Goal: Information Seeking & Learning: Learn about a topic

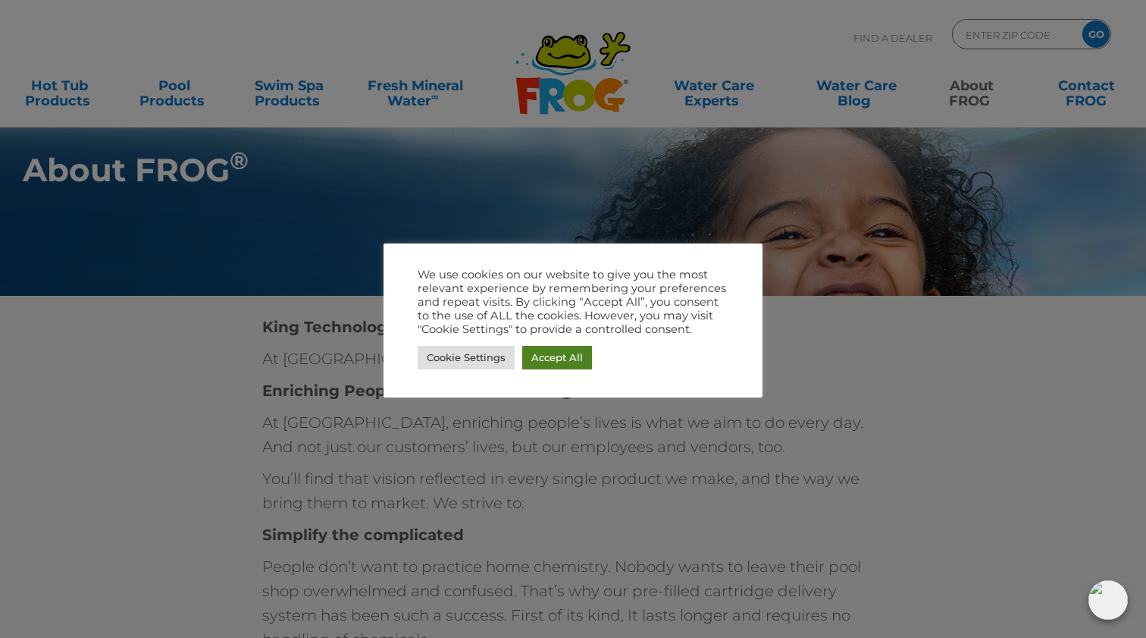
click at [553, 359] on link "Accept All" at bounding box center [557, 358] width 70 height 24
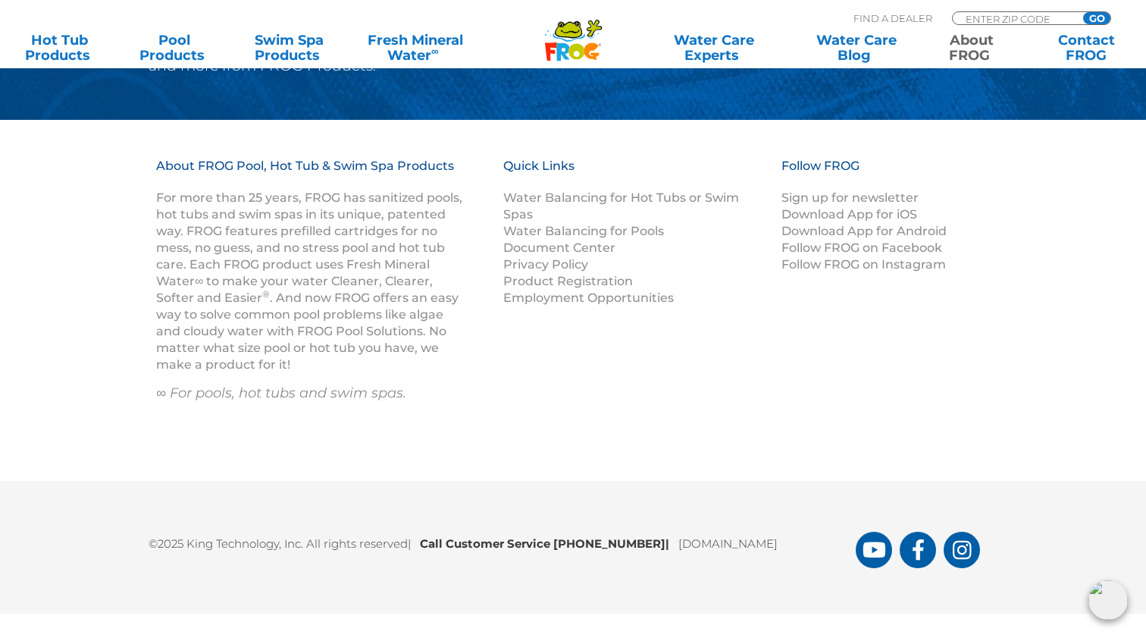
scroll to position [2751, 0]
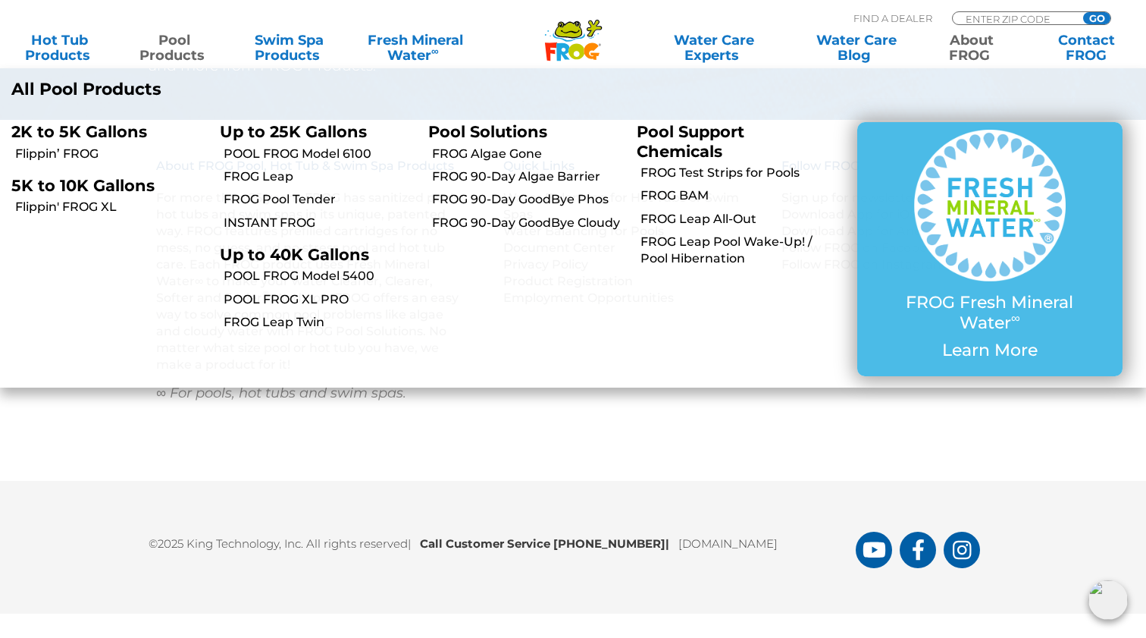
click at [177, 50] on link "Pool Products" at bounding box center [174, 48] width 89 height 30
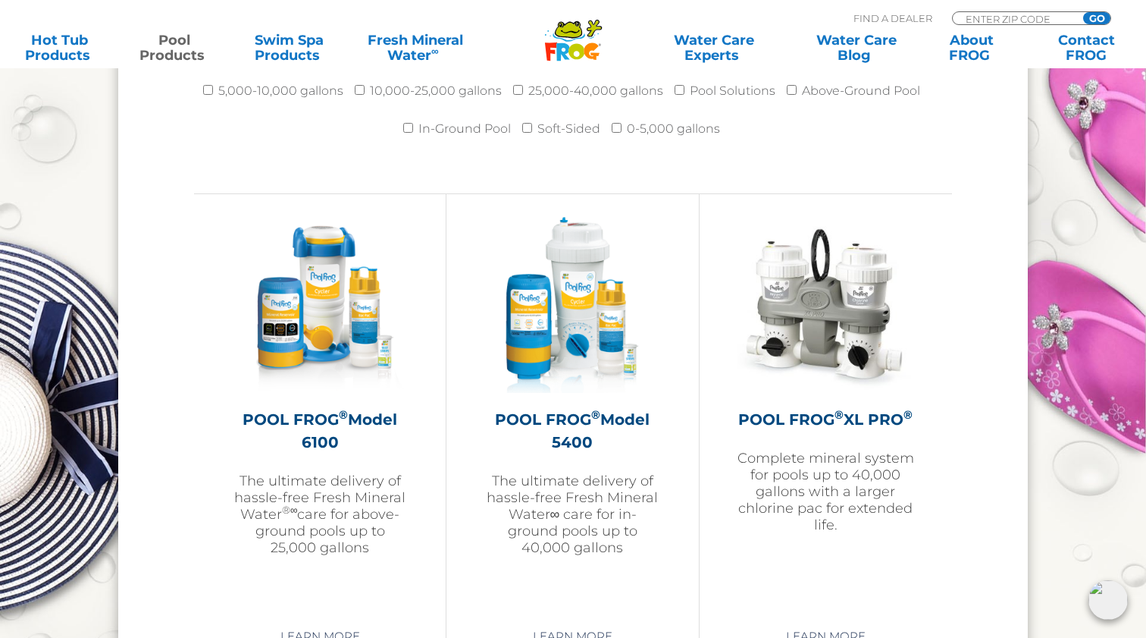
scroll to position [2184, 0]
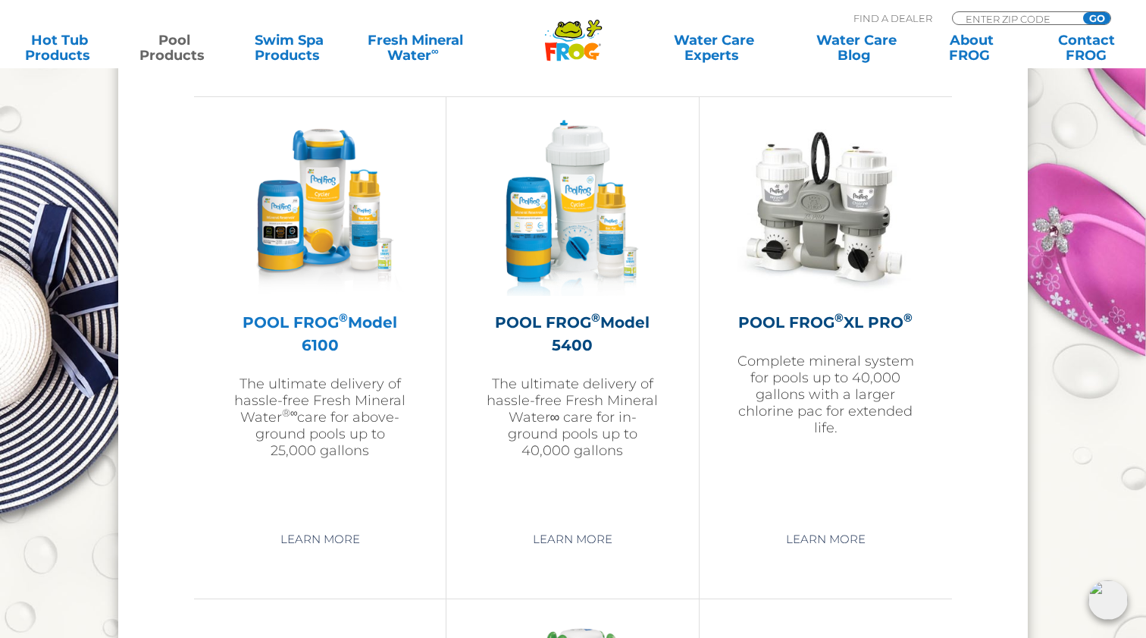
click at [329, 330] on h2 "POOL FROG ® Model 6100" at bounding box center [320, 333] width 176 height 45
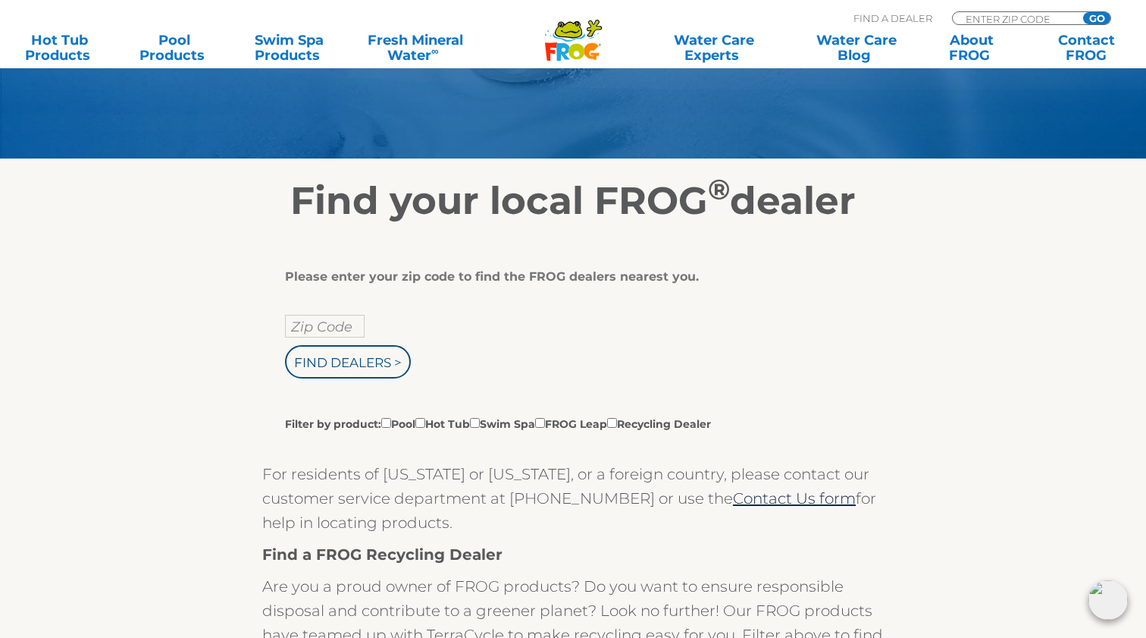
scroll to position [169, 0]
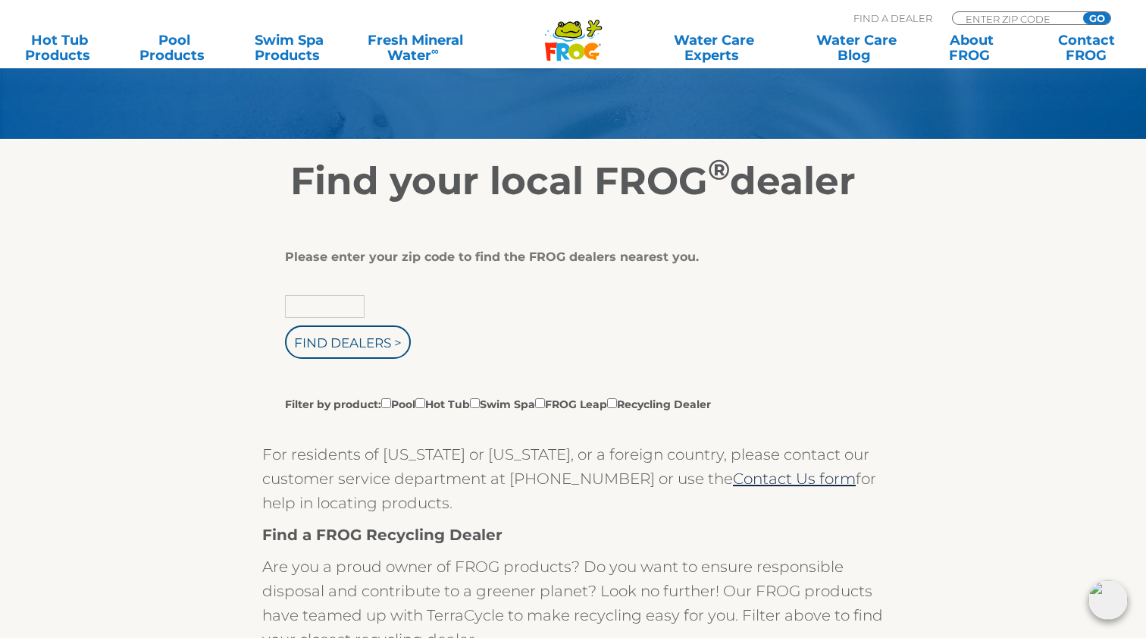
click at [319, 307] on input "text" at bounding box center [325, 306] width 80 height 23
type input "01904"
click at [361, 354] on input "Find Dealers >" at bounding box center [348, 341] width 126 height 33
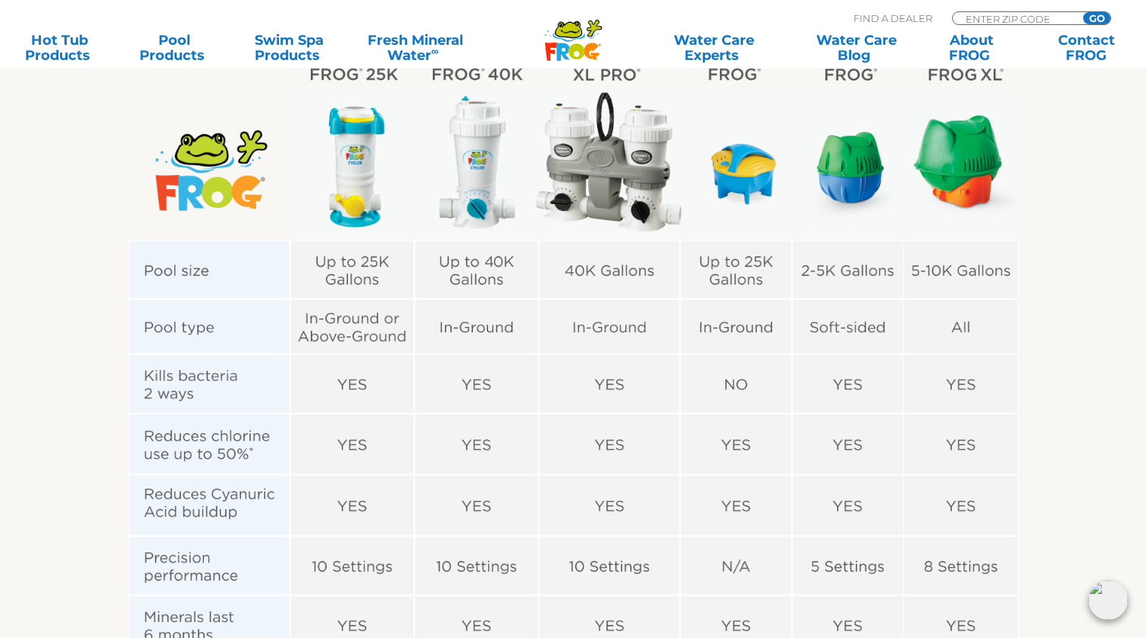
scroll to position [281, 0]
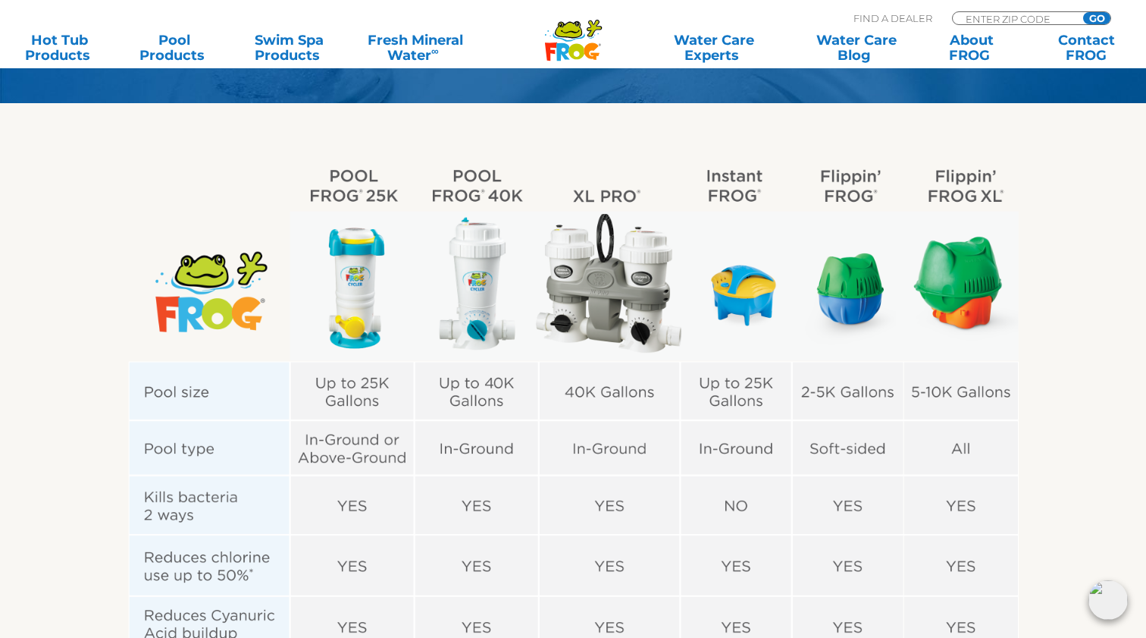
scroll to position [369, 0]
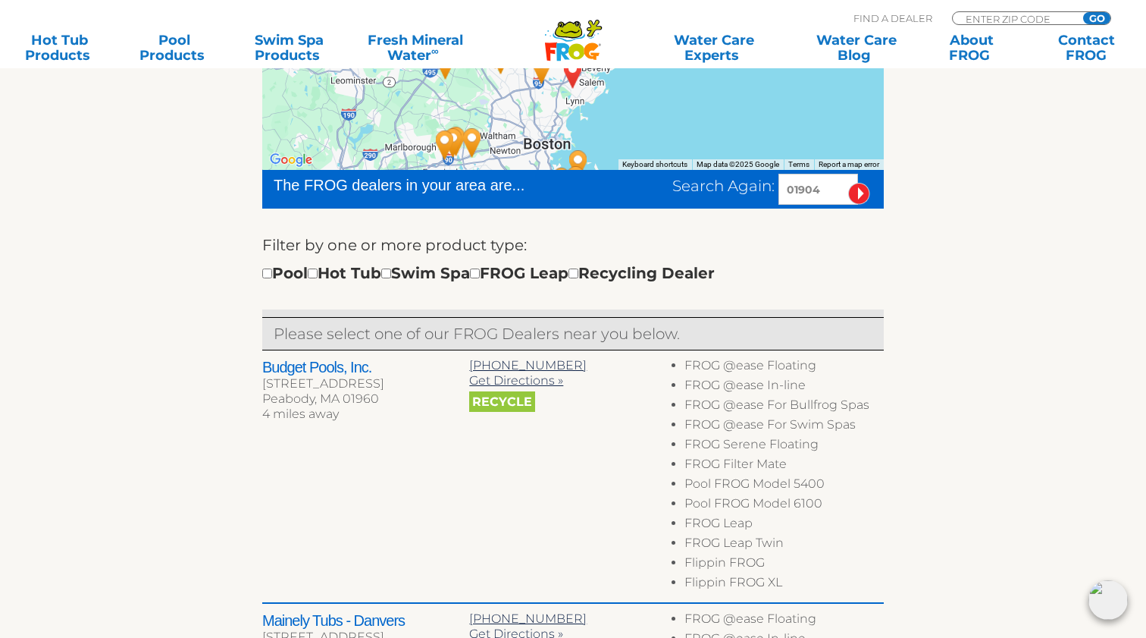
scroll to position [374, 0]
click at [328, 374] on h2 "Budget Pools, Inc." at bounding box center [365, 367] width 207 height 18
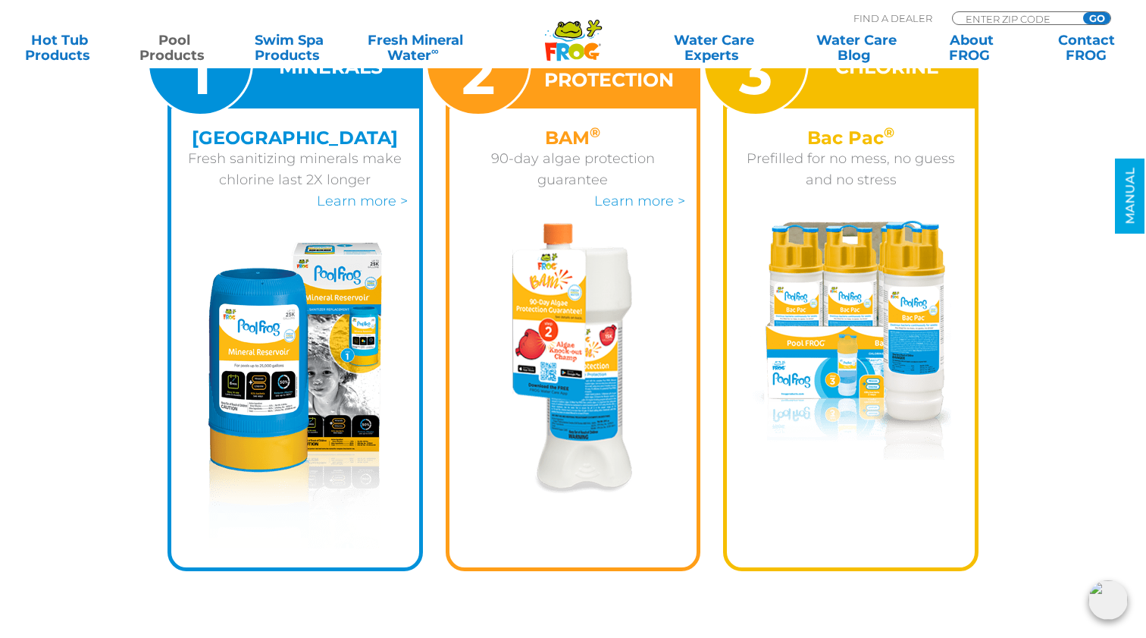
scroll to position [2062, 0]
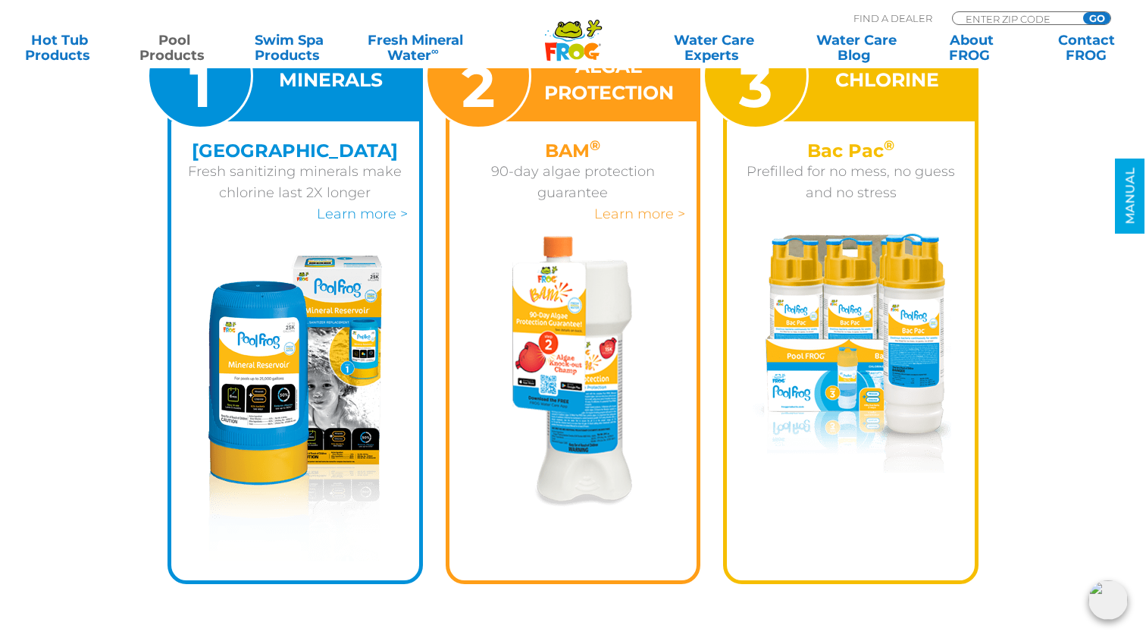
click at [641, 218] on link "Learn more >" at bounding box center [639, 213] width 91 height 17
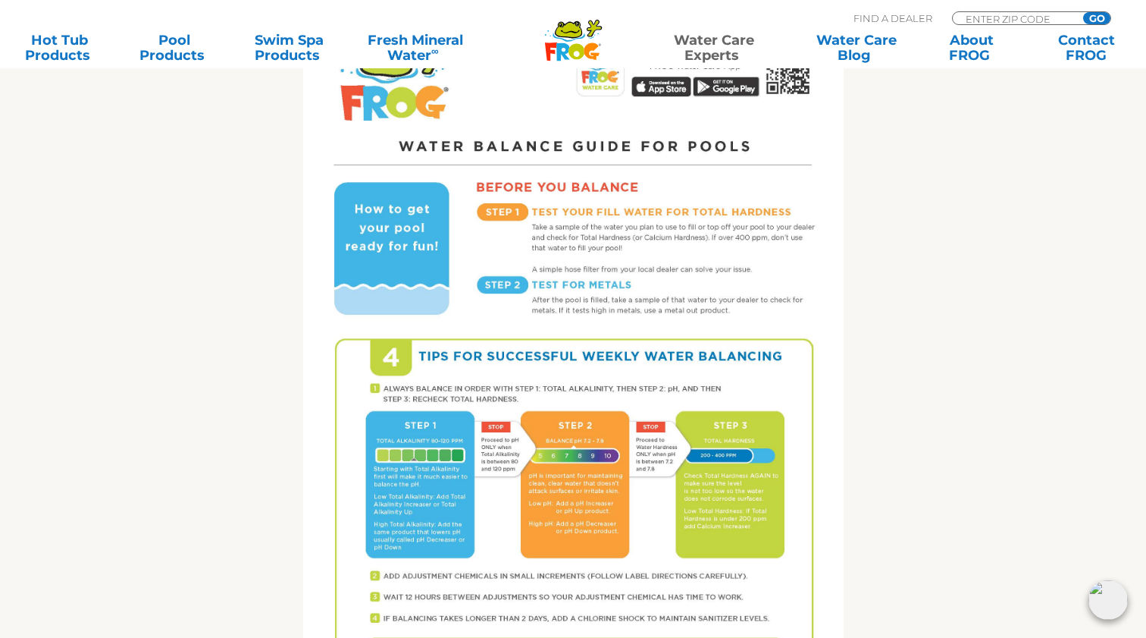
scroll to position [786, 0]
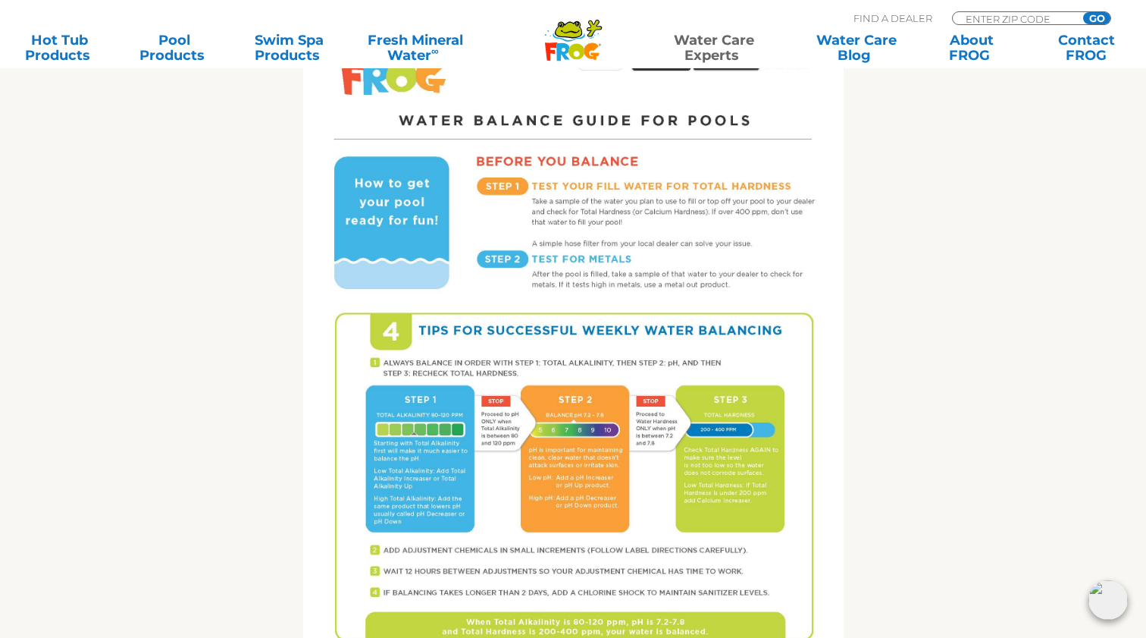
click at [448, 419] on img at bounding box center [573, 338] width 541 height 700
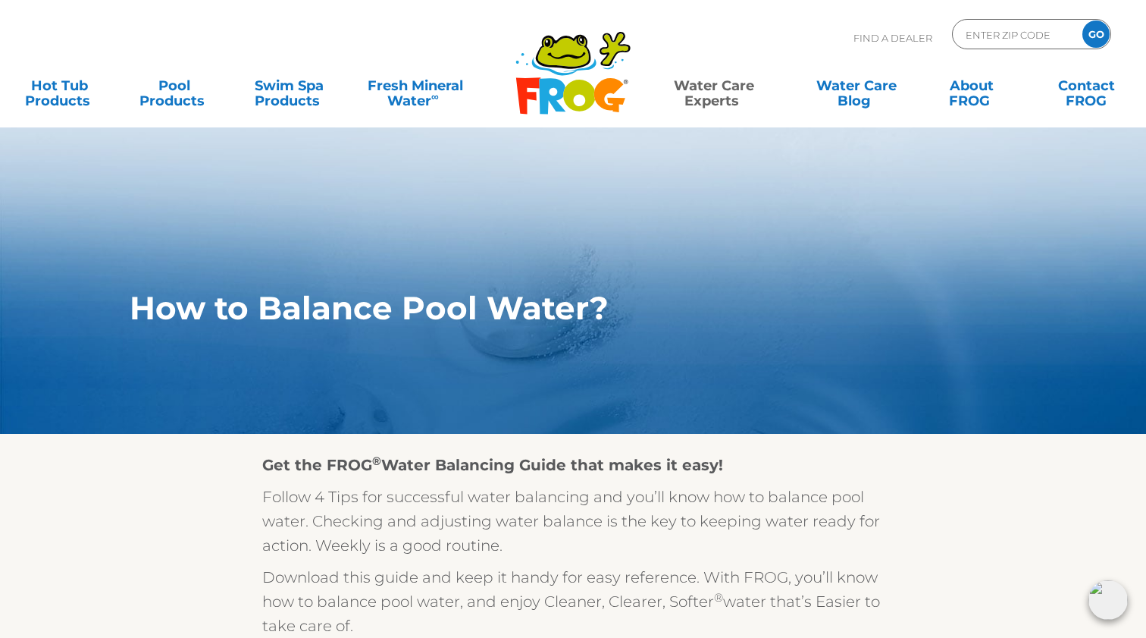
scroll to position [0, 0]
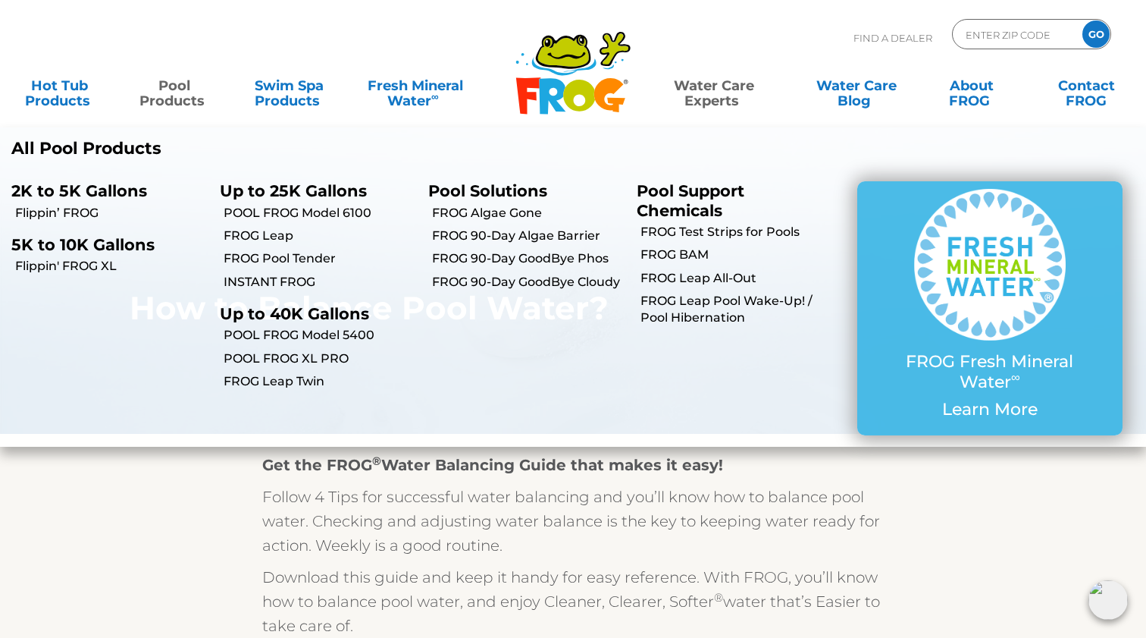
click at [689, 192] on p "Pool Support Chemicals" at bounding box center [730, 200] width 186 height 38
click at [685, 302] on link "FROG Leap Pool Wake-Up! / Pool Hibernation" at bounding box center [737, 310] width 193 height 34
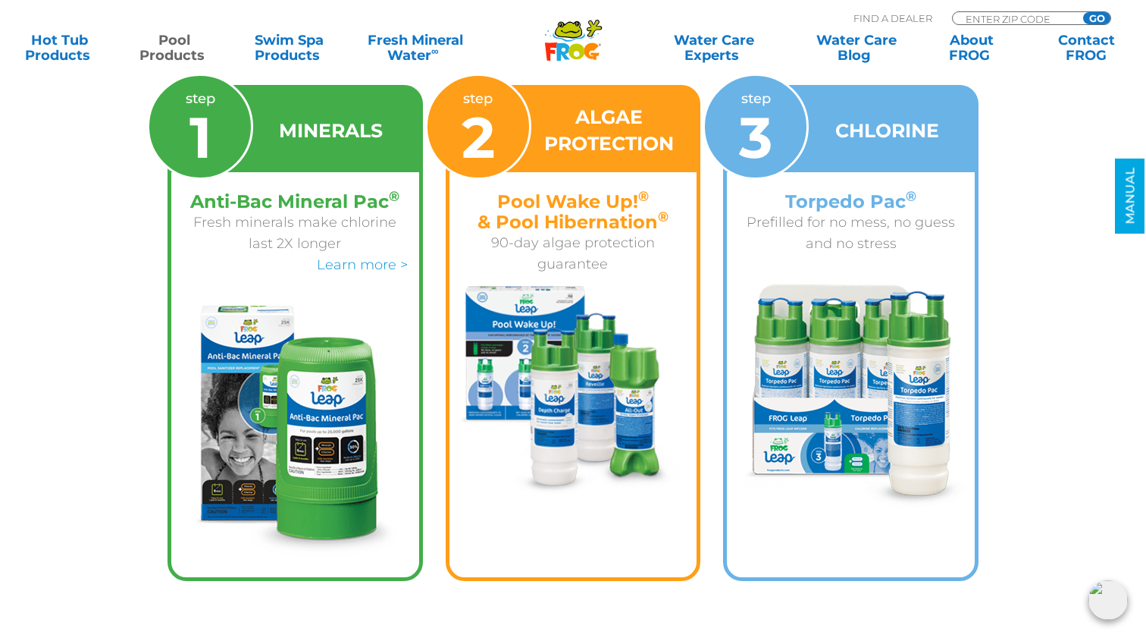
scroll to position [3125, 0]
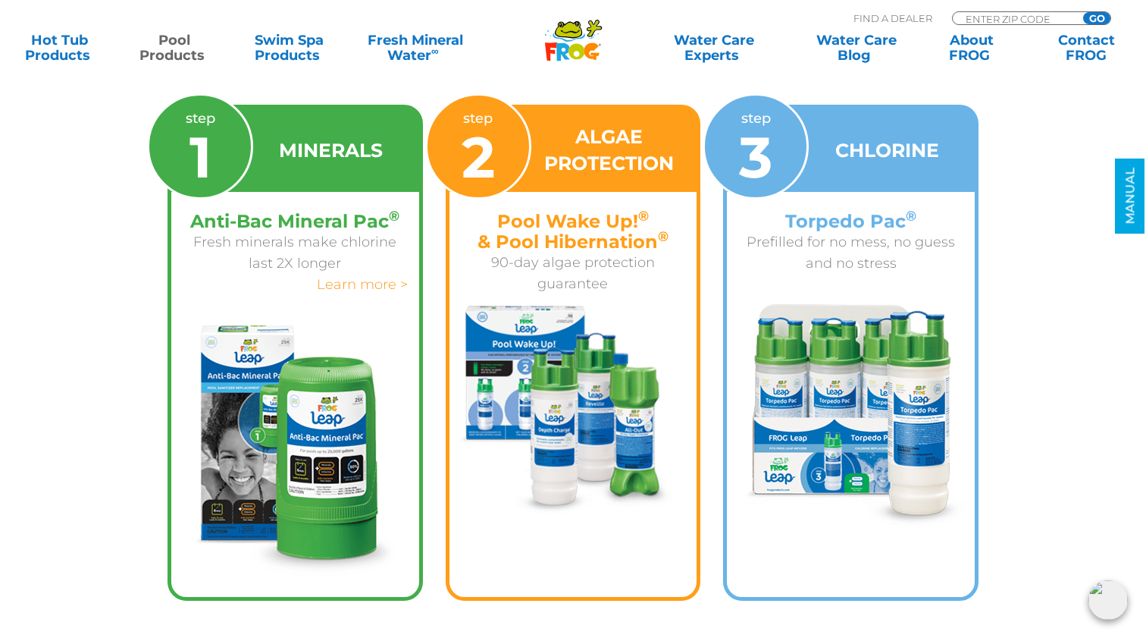
click at [381, 287] on link "Learn more >" at bounding box center [362, 284] width 91 height 17
click at [637, 246] on h4 "Pool Wake Up! ® & Pool Hibernation ®" at bounding box center [573, 231] width 225 height 41
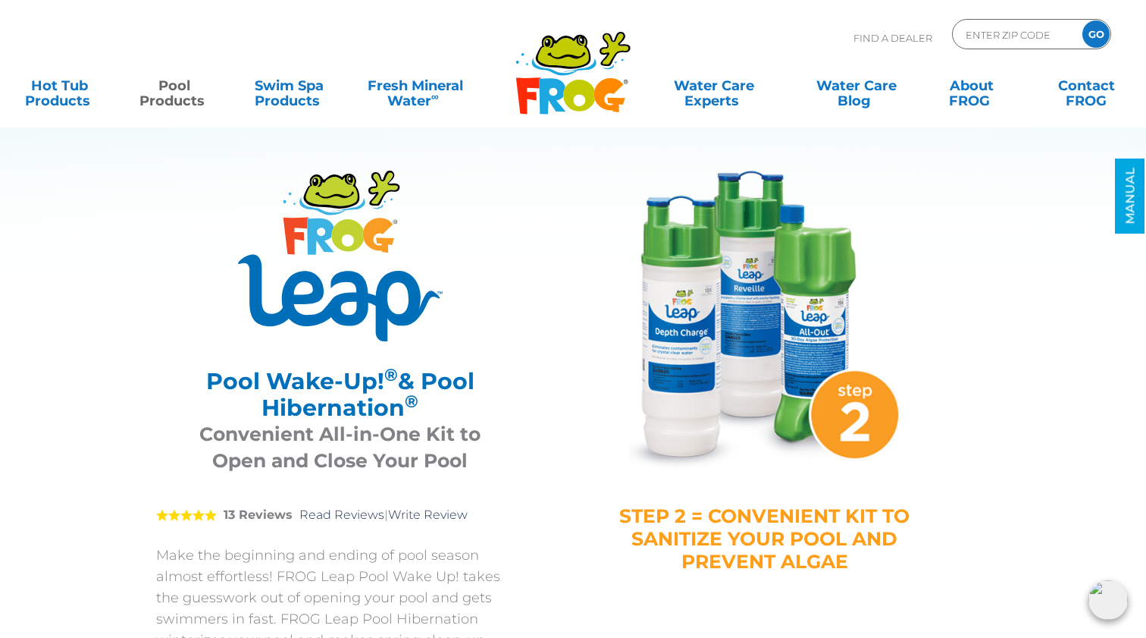
scroll to position [0, 0]
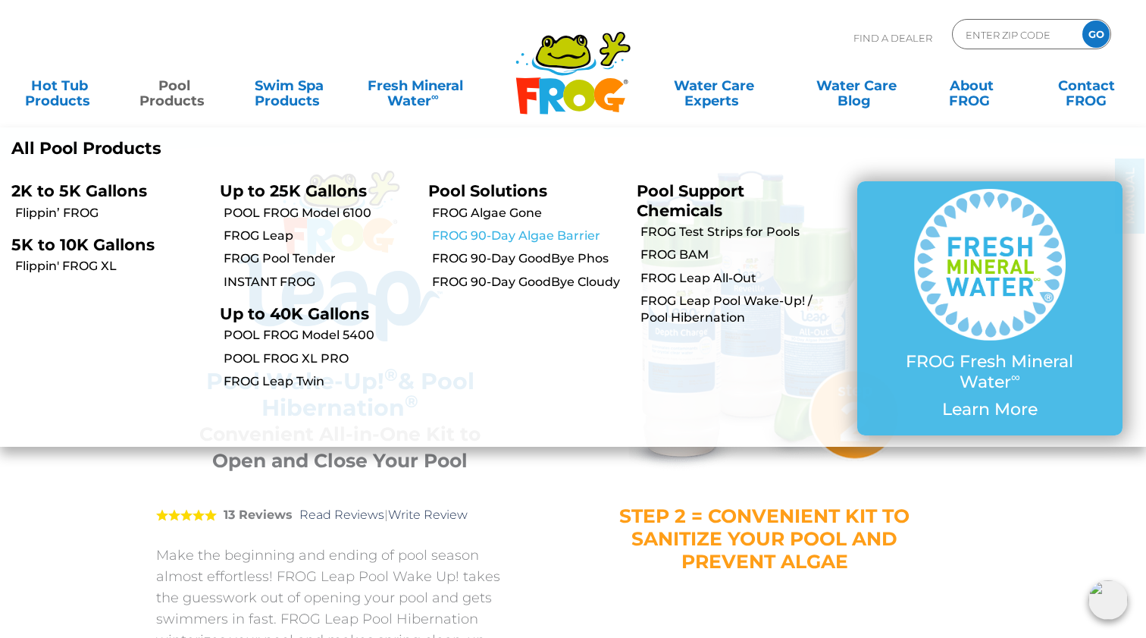
click at [564, 240] on link "FROG 90-Day Algae Barrier" at bounding box center [528, 235] width 193 height 17
